Goal: Information Seeking & Learning: Learn about a topic

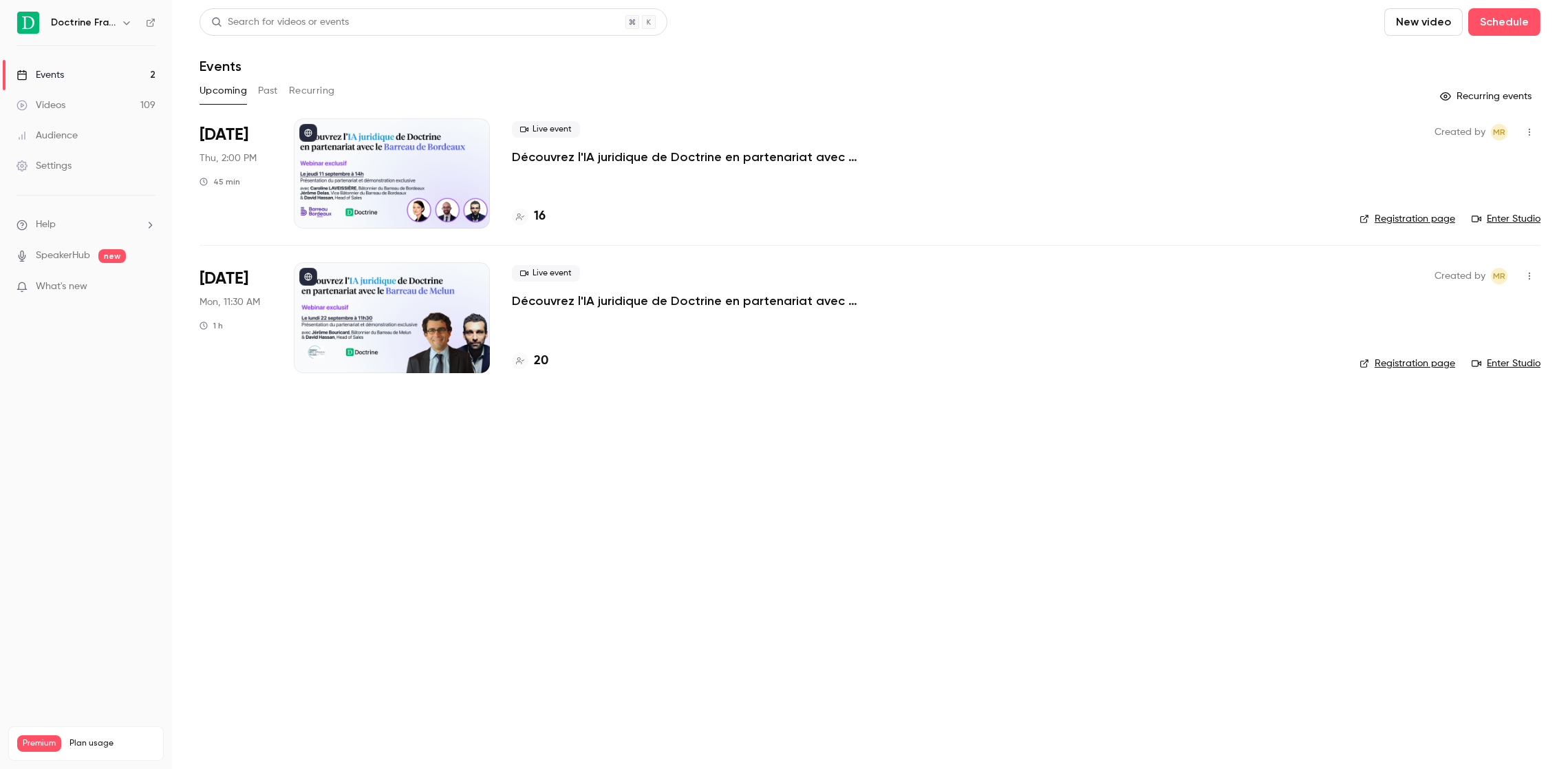
click at [281, 101] on div "Upcoming Past Recurring" at bounding box center [870, 91] width 1341 height 22
click at [280, 99] on div "Upcoming Past Recurring" at bounding box center [870, 91] width 1341 height 22
click at [279, 95] on div "Upcoming Past Recurring" at bounding box center [870, 91] width 1341 height 22
click at [276, 92] on button "Past" at bounding box center [268, 91] width 20 height 22
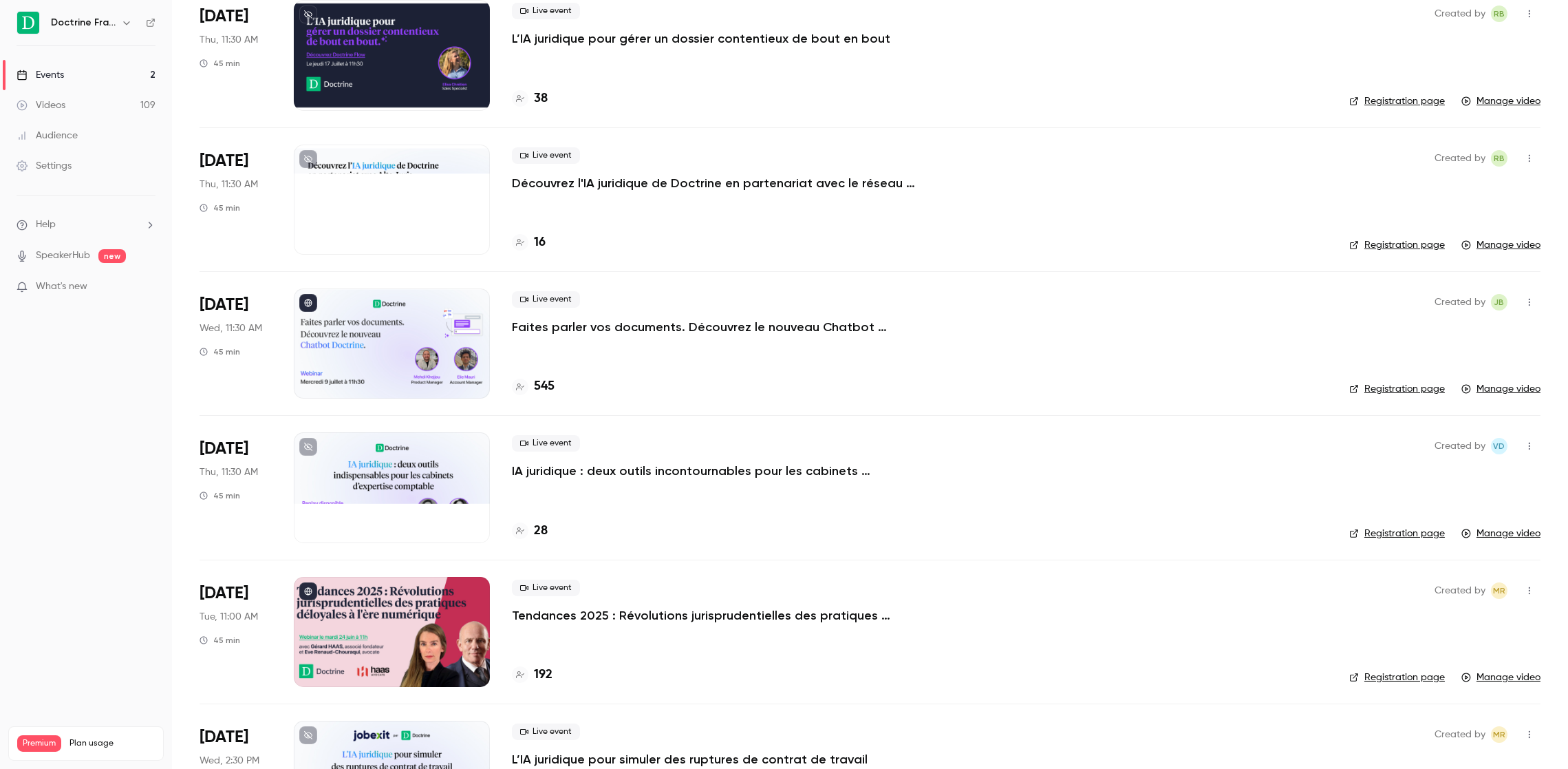
scroll to position [289, 0]
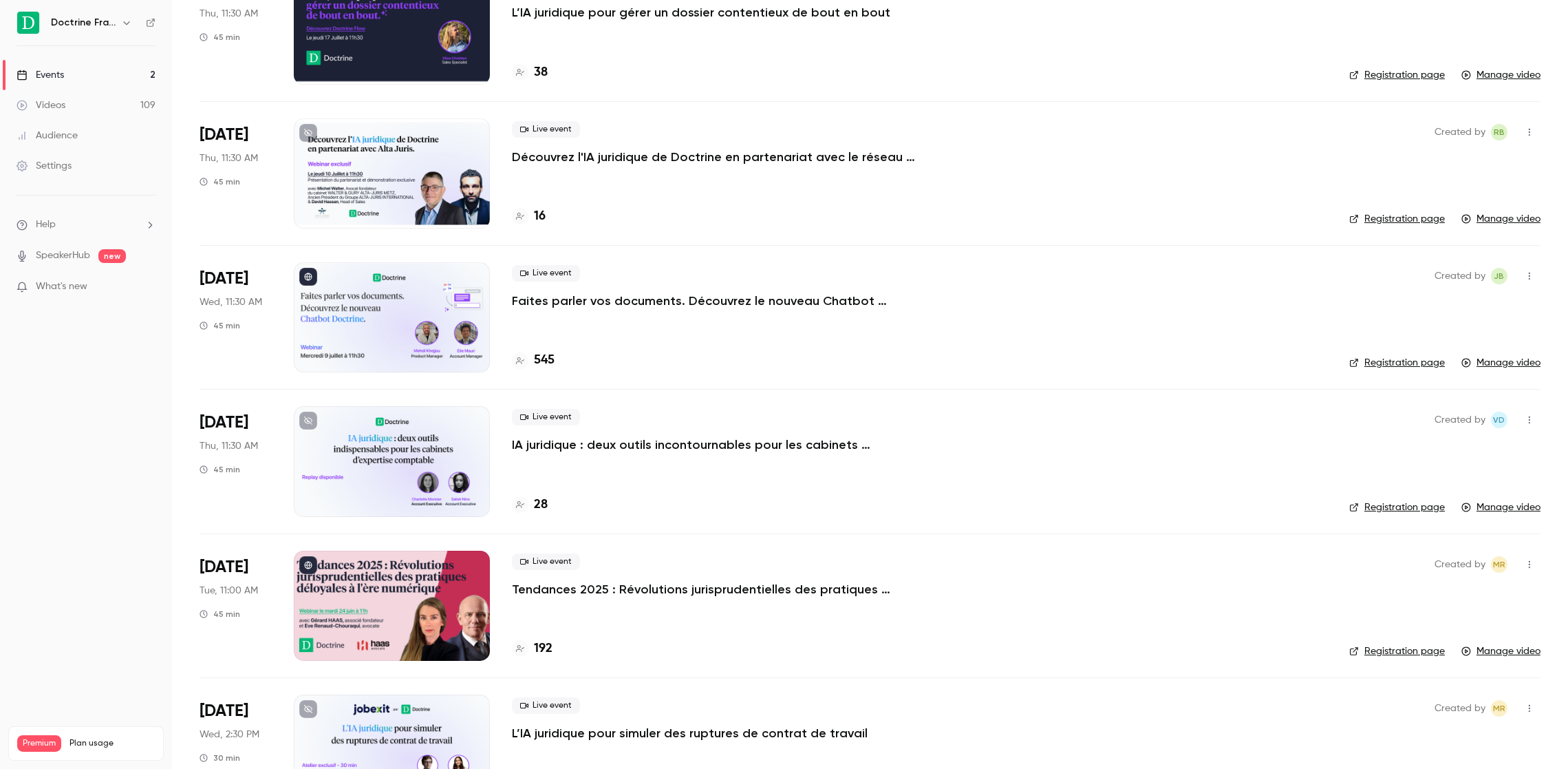
click at [827, 302] on p "Faites parler vos documents. Découvrez le nouveau Chatbot Doctrine." at bounding box center [718, 300] width 413 height 16
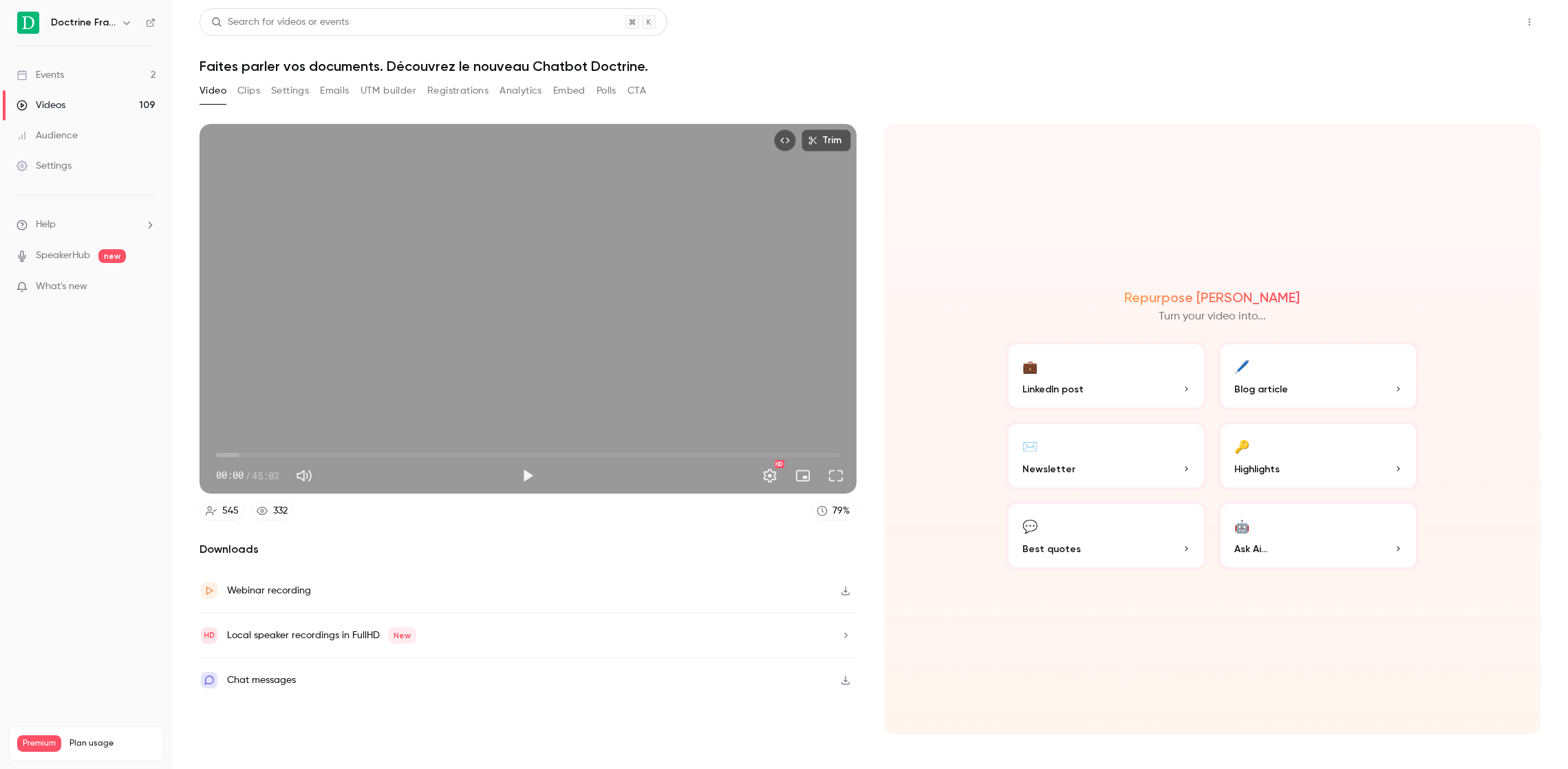
click at [1479, 19] on button "Share" at bounding box center [1480, 22] width 55 height 28
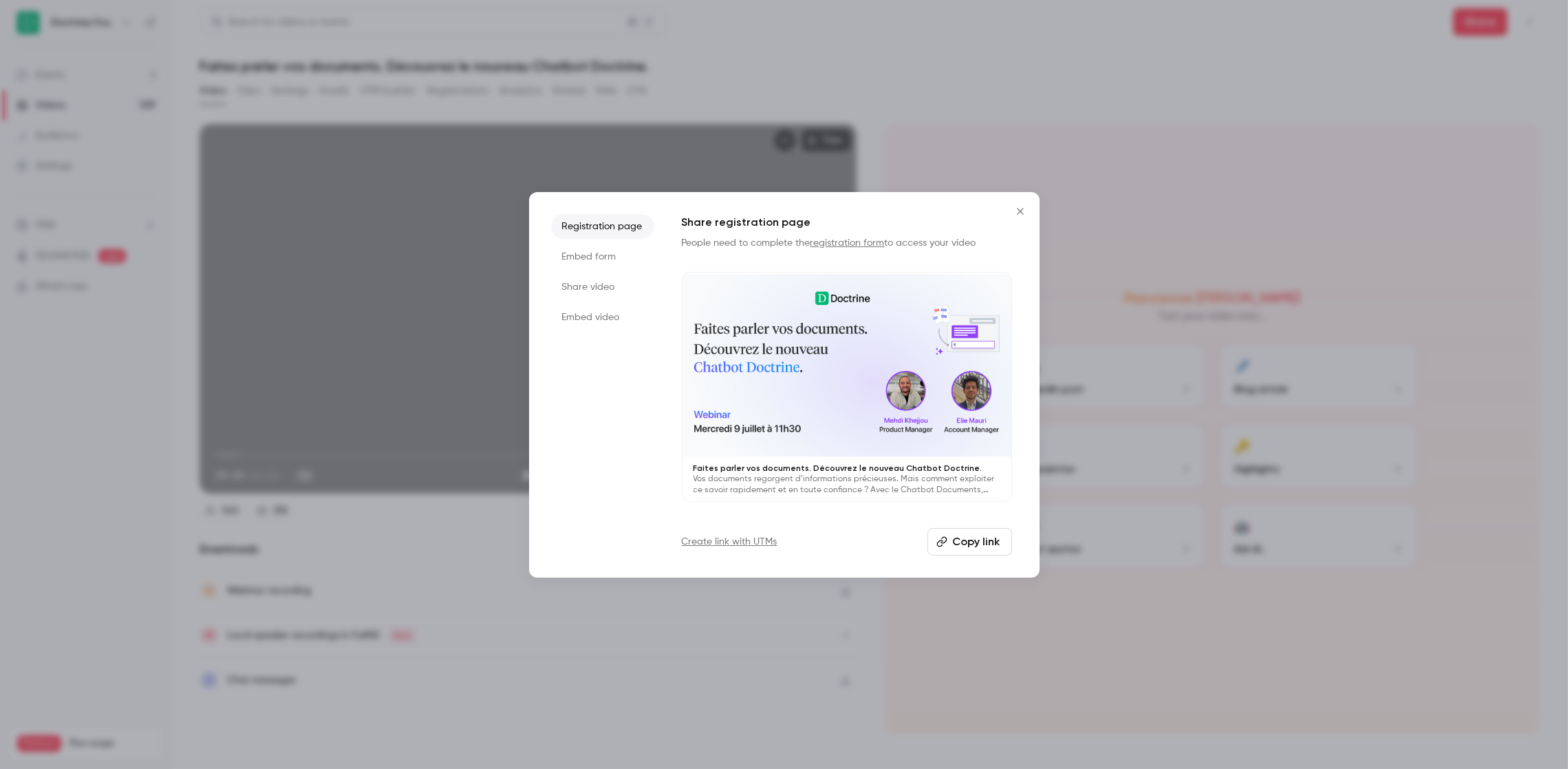
click at [972, 540] on button "Copy link" at bounding box center [970, 542] width 85 height 28
click at [1025, 212] on icon "Close" at bounding box center [1020, 211] width 16 height 11
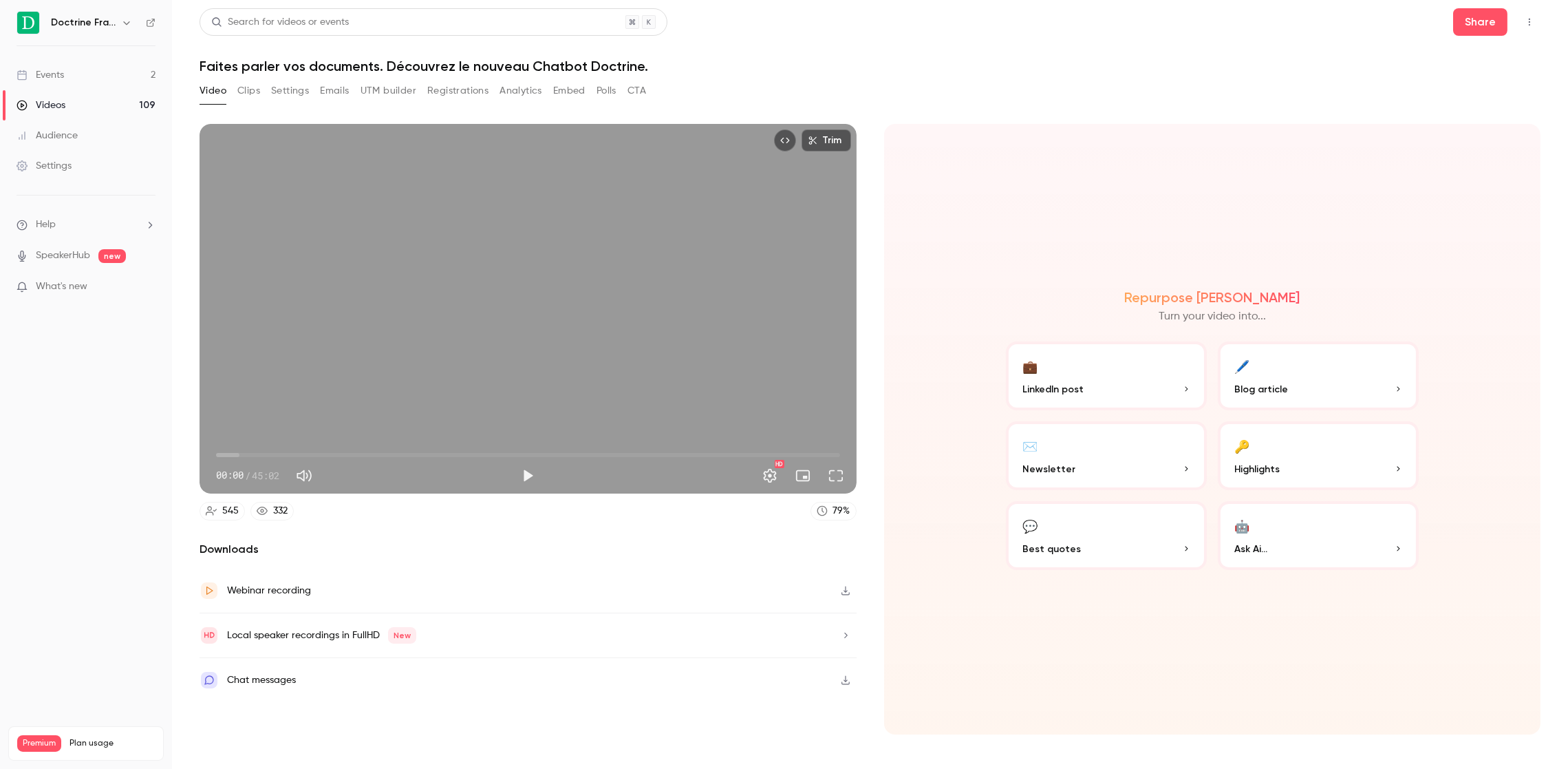
click at [88, 70] on link "Events 2" at bounding box center [85, 75] width 172 height 30
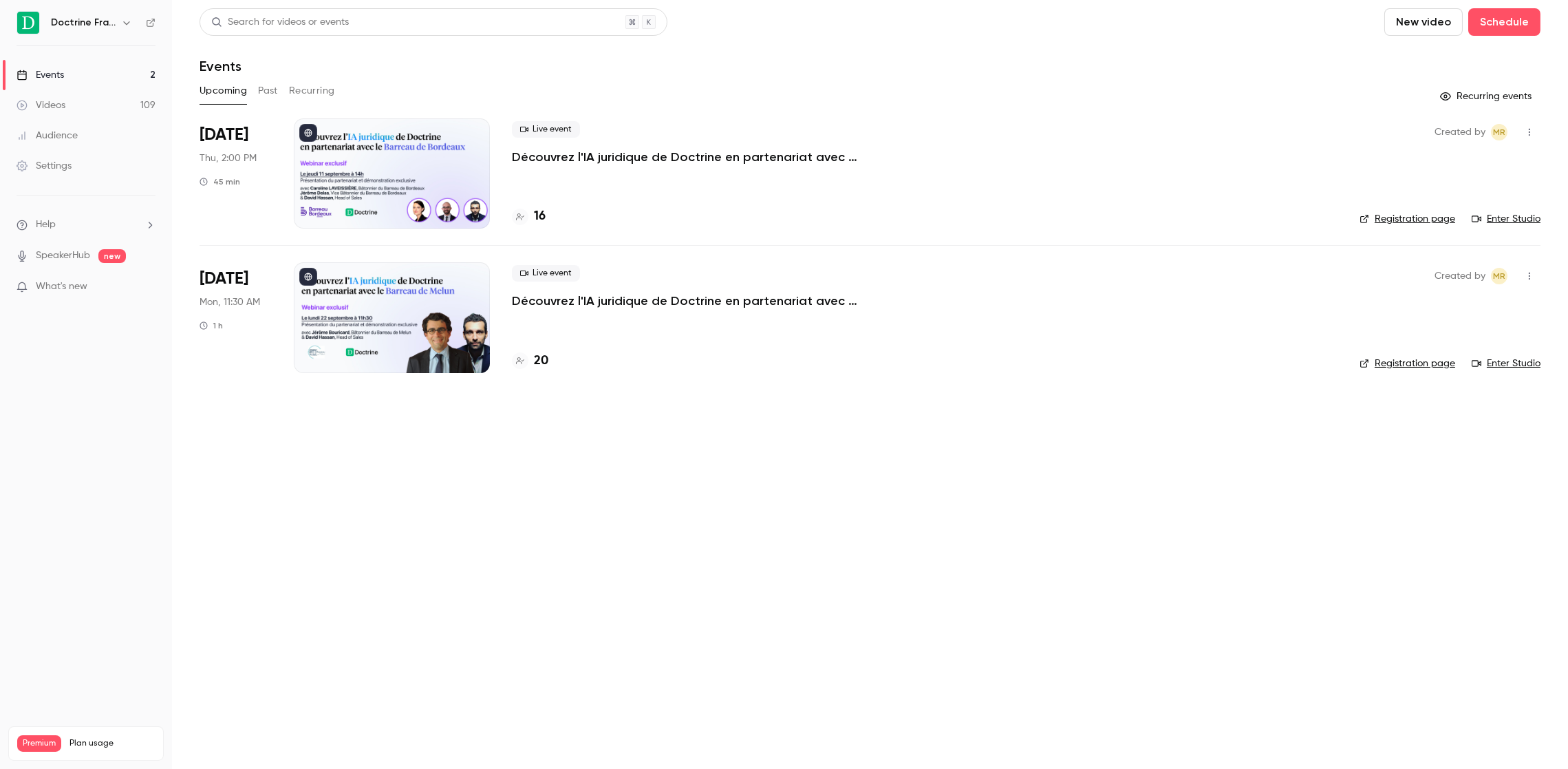
click at [269, 89] on button "Past" at bounding box center [268, 91] width 20 height 22
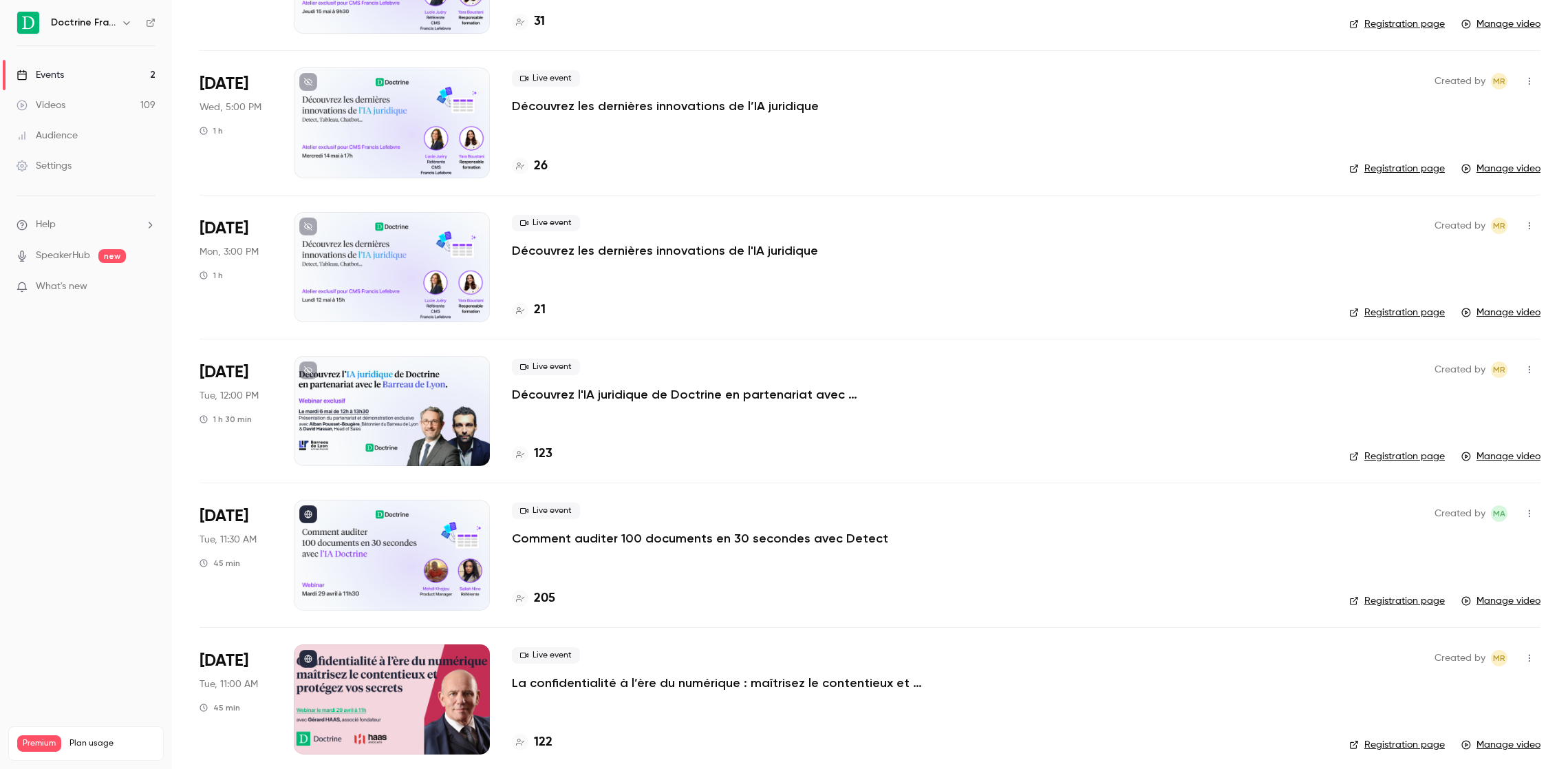
scroll to position [2068, 0]
click at [788, 530] on p "Comment auditer 100 documents en 30 secondes avec Detect" at bounding box center [700, 537] width 376 height 16
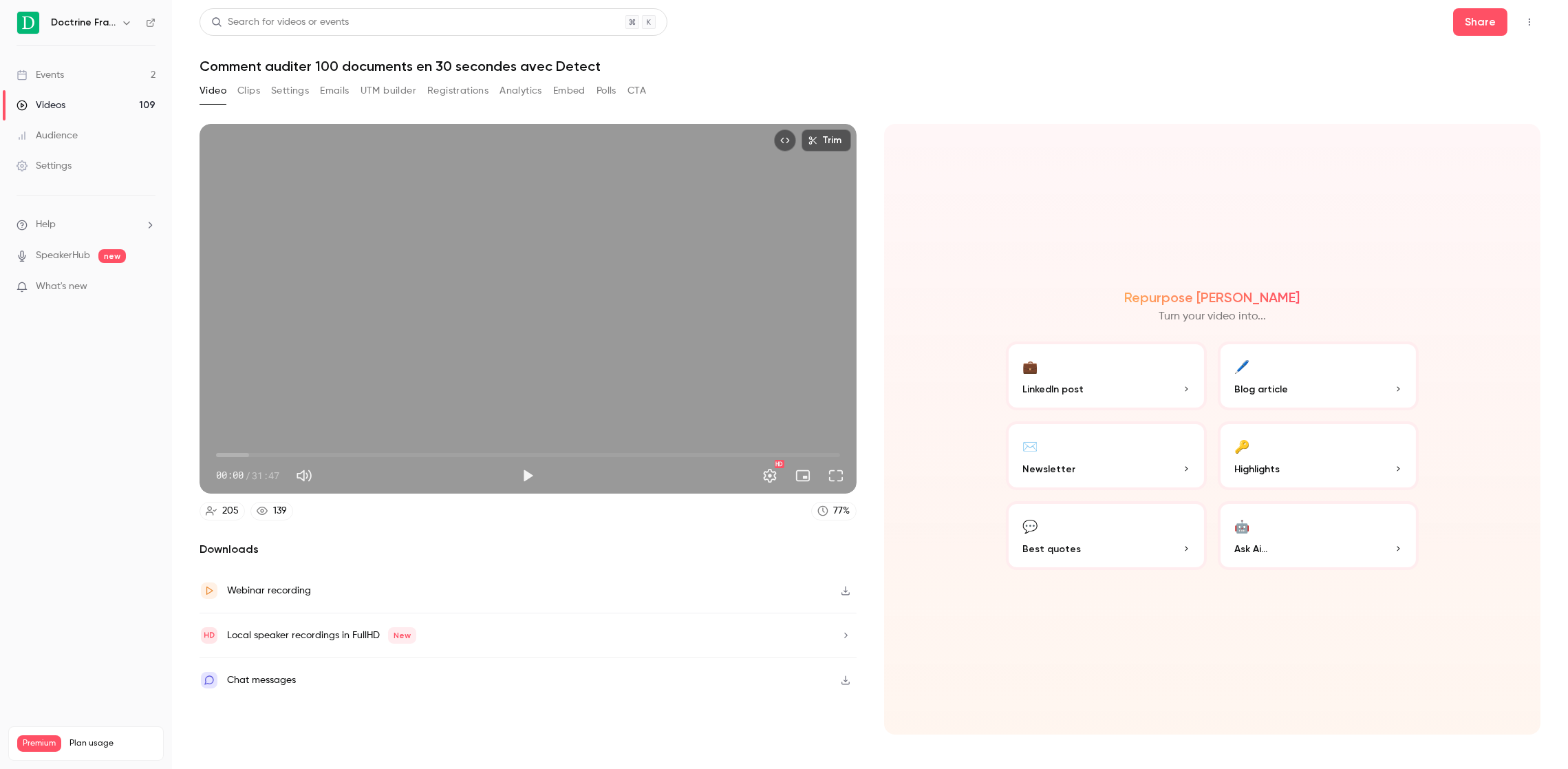
click at [547, 58] on h1 "Comment auditer 100 documents en 30 secondes avec Detect" at bounding box center [870, 65] width 1341 height 16
click at [548, 68] on h1 "Comment auditer 100 documents en 30 secondes avec Detect" at bounding box center [870, 65] width 1341 height 16
drag, startPoint x: 554, startPoint y: 65, endPoint x: 608, endPoint y: 62, distance: 54.1
click at [608, 62] on h1 "Comment auditer 100 documents en 30 secondes avec Detect" at bounding box center [870, 65] width 1341 height 16
